Goal: Find specific page/section: Find specific page/section

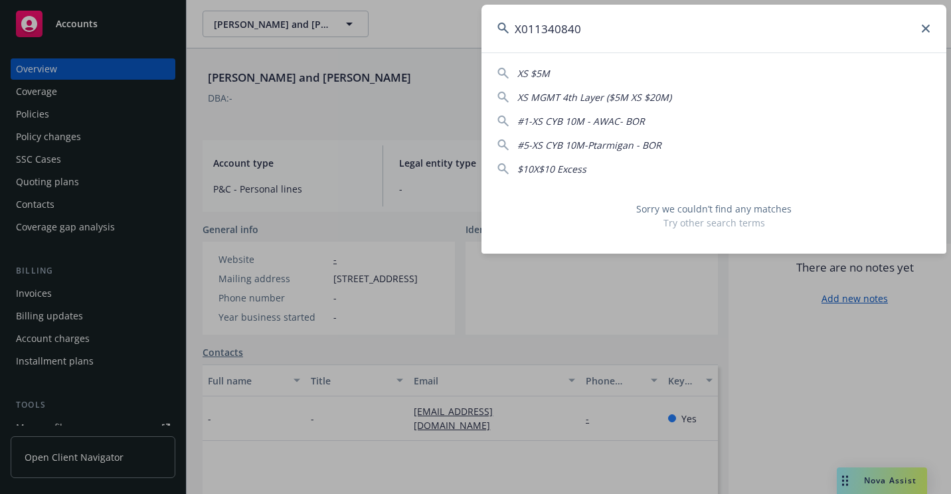
drag, startPoint x: 645, startPoint y: 39, endPoint x: 490, endPoint y: 66, distance: 157.8
click at [490, 66] on div "X011340840 XS $5M XS MGMT 4th Layer ($5M XS $20M) #1-XS CYB 10M - AWAC- BOR #5-…" at bounding box center [713, 129] width 465 height 249
paste input "[STREET_ADDRESS]"
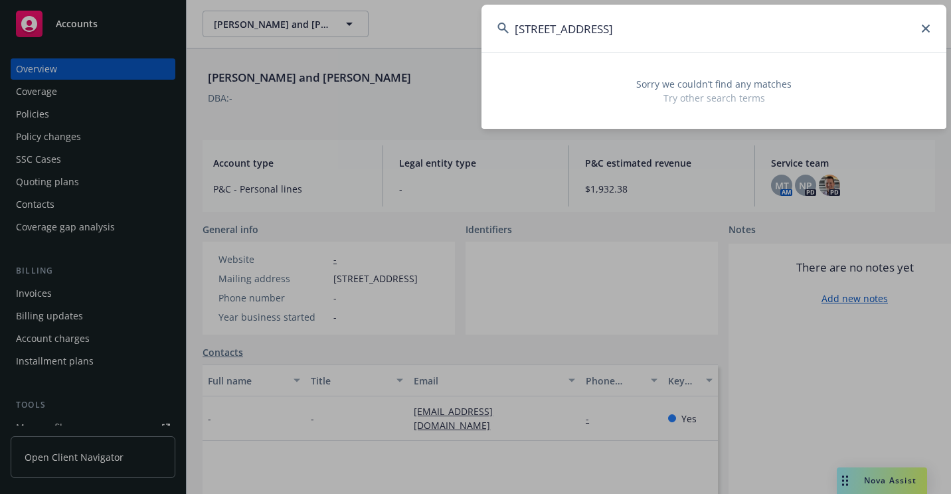
click at [539, 31] on input "[STREET_ADDRESS]" at bounding box center [713, 29] width 465 height 48
drag, startPoint x: 730, startPoint y: 33, endPoint x: 784, endPoint y: 33, distance: 53.1
click at [782, 33] on input "[GEOGRAPHIC_DATA]-3953" at bounding box center [713, 29] width 465 height 48
drag, startPoint x: 730, startPoint y: 26, endPoint x: 691, endPoint y: 34, distance: 39.3
click at [691, 34] on input "[GEOGRAPHIC_DATA]" at bounding box center [713, 29] width 465 height 48
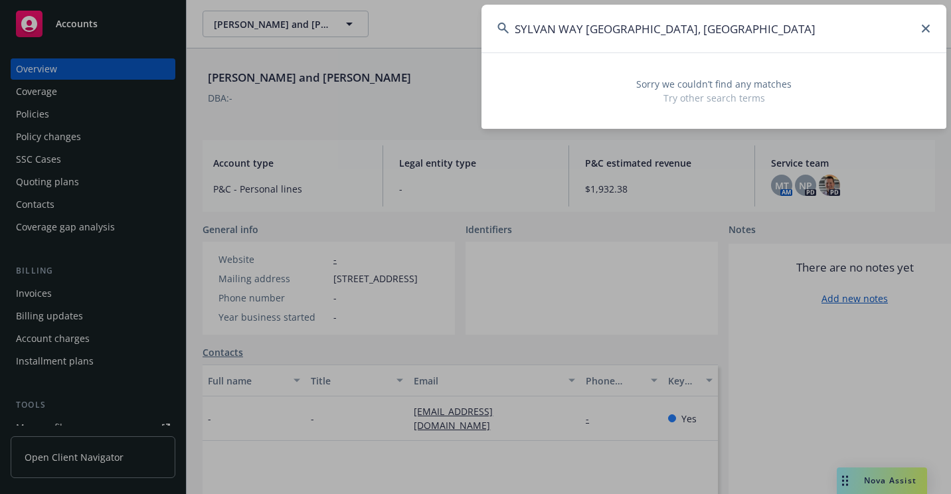
drag, startPoint x: 697, startPoint y: 29, endPoint x: 668, endPoint y: 35, distance: 29.3
click at [668, 35] on input "SYLVAN WAY [GEOGRAPHIC_DATA], [GEOGRAPHIC_DATA]" at bounding box center [713, 29] width 465 height 48
type input "SYLVAN WAY [GEOGRAPHIC_DATA]"
